Goal: Navigation & Orientation: Find specific page/section

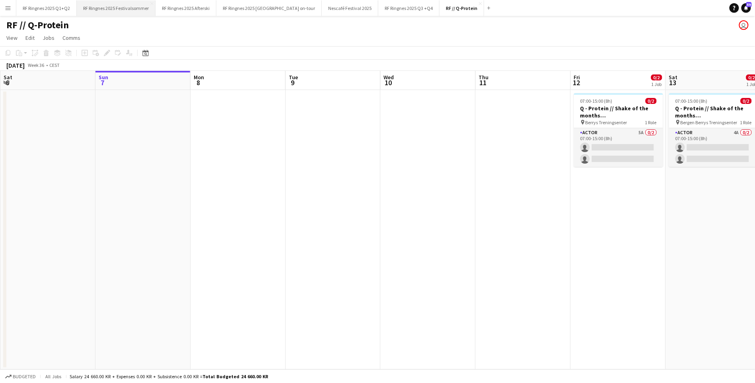
click at [105, 14] on button "RF Ringnes 2025 Festivalsommer Close" at bounding box center [116, 8] width 79 height 16
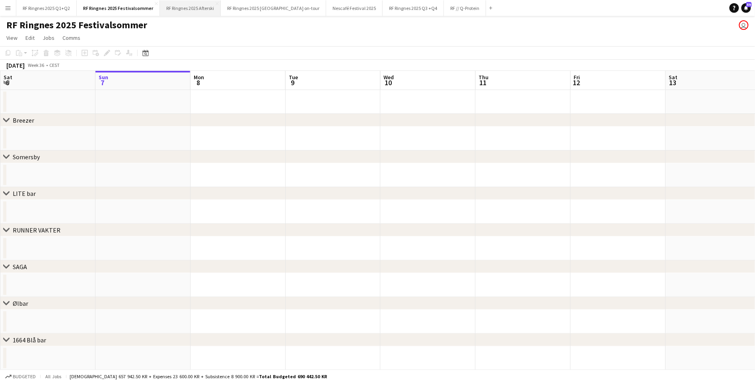
click at [193, 14] on button "RF Ringnes 2025 Afterski Close" at bounding box center [190, 8] width 61 height 16
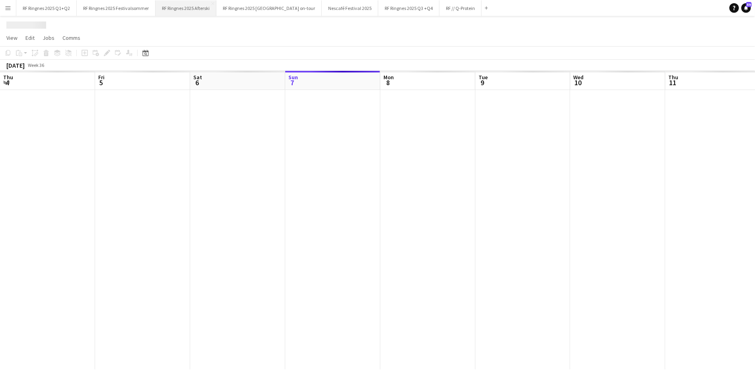
scroll to position [0, 190]
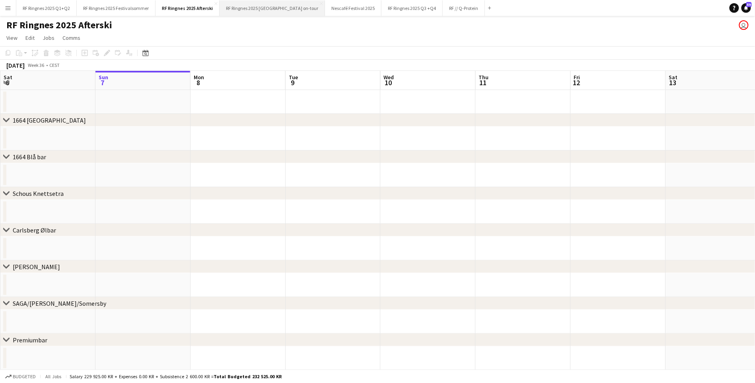
click at [255, 14] on button "RF Ringnes 2025 [GEOGRAPHIC_DATA] on-tour Close" at bounding box center [272, 8] width 105 height 16
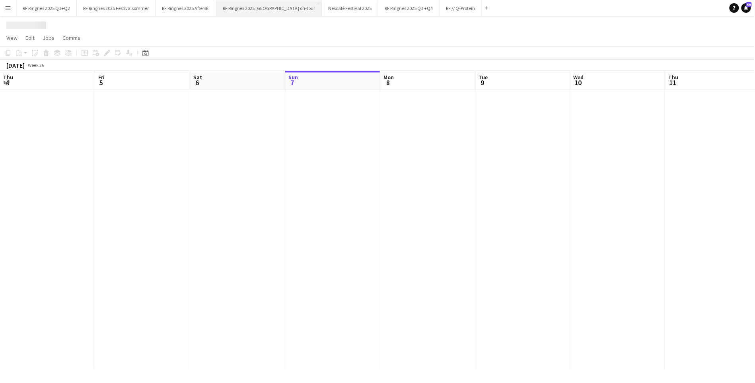
scroll to position [0, 190]
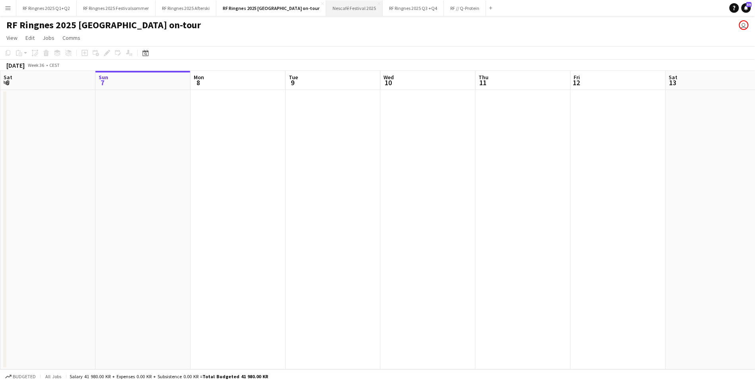
click at [336, 6] on button "Nescafé Festival 2025 Close" at bounding box center [354, 8] width 56 height 16
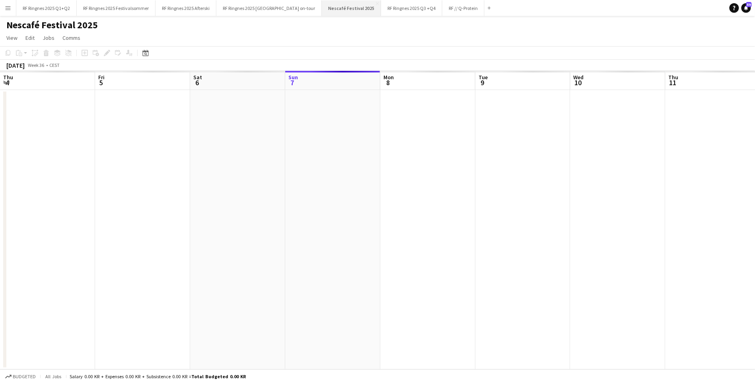
scroll to position [0, 190]
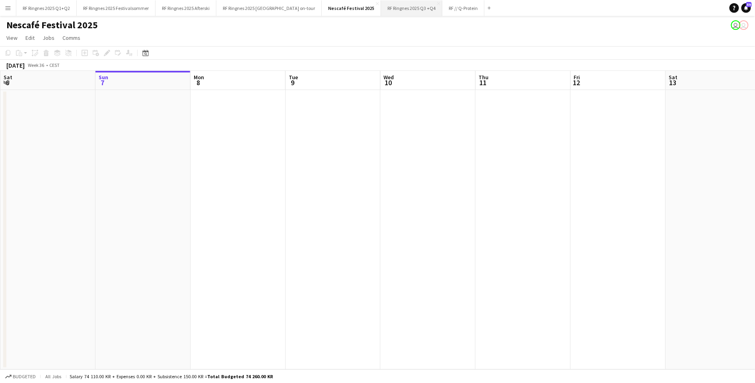
click at [391, 13] on button "RF Ringnes 2025 Q3 +Q4 Close" at bounding box center [411, 8] width 61 height 16
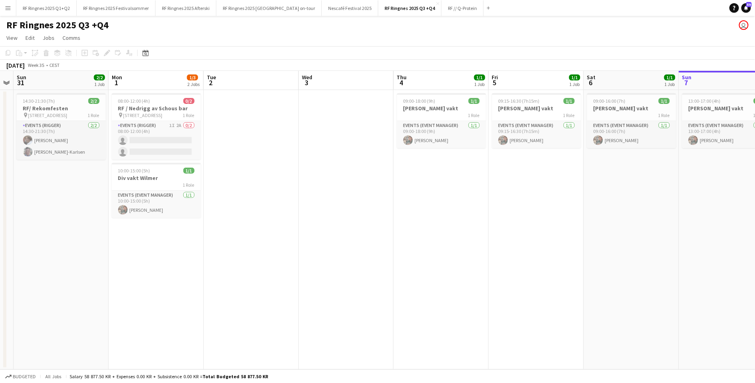
scroll to position [0, 175]
